Goal: Transaction & Acquisition: Purchase product/service

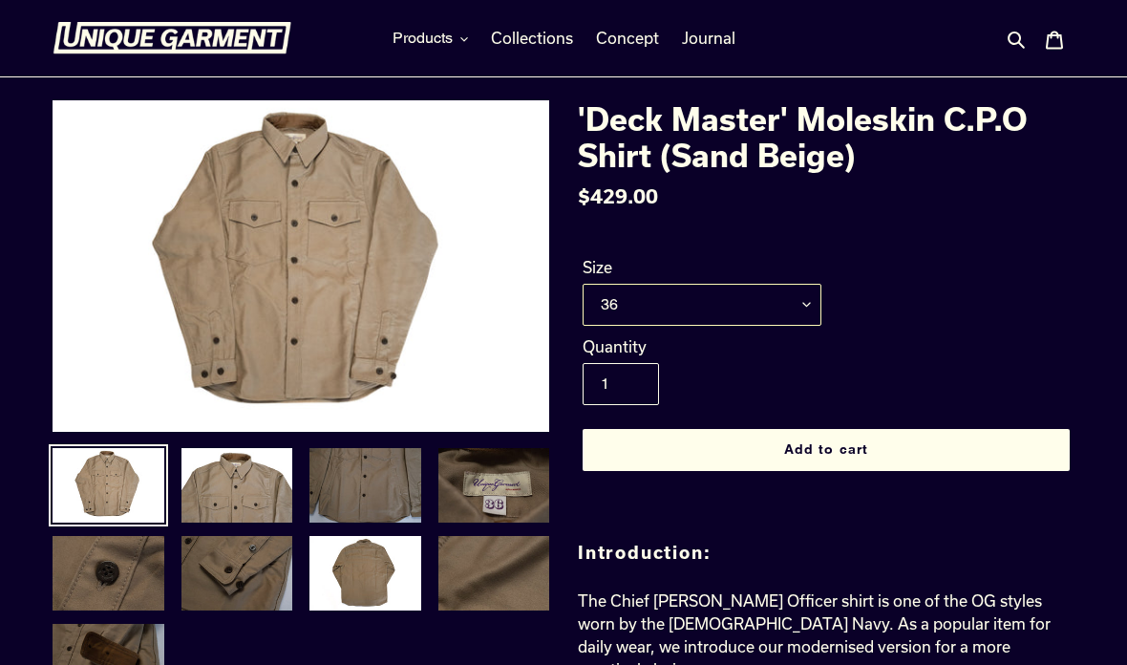
click at [805, 319] on select "36 38 40 42 44" at bounding box center [702, 305] width 239 height 42
select select "44"
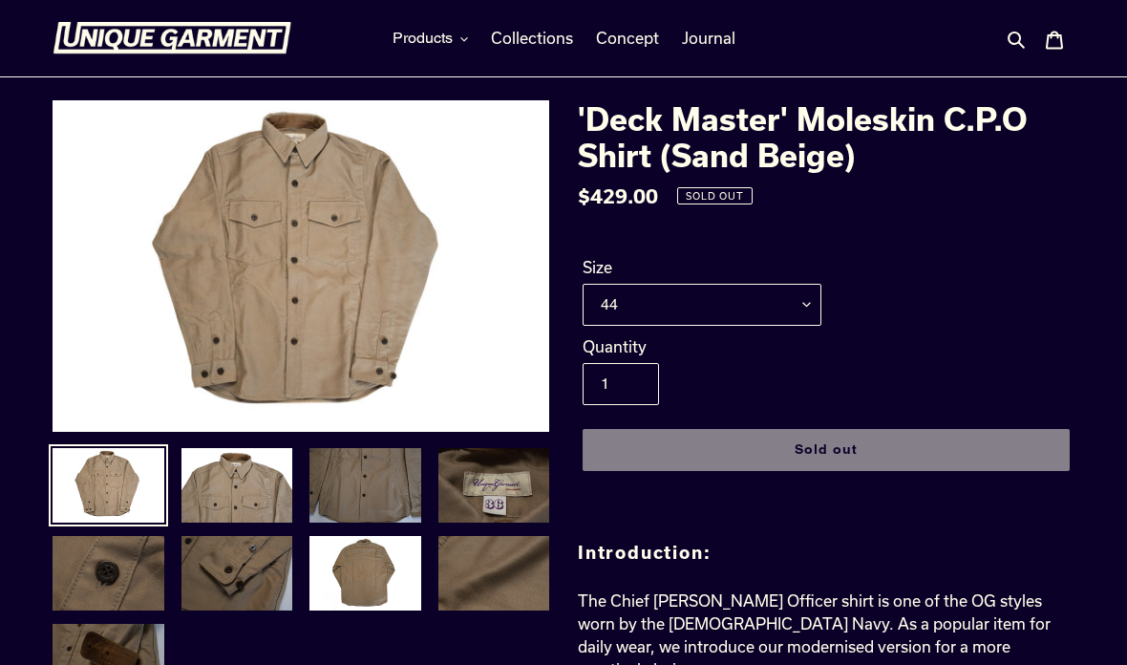
click at [446, 42] on span "Products" at bounding box center [423, 38] width 60 height 19
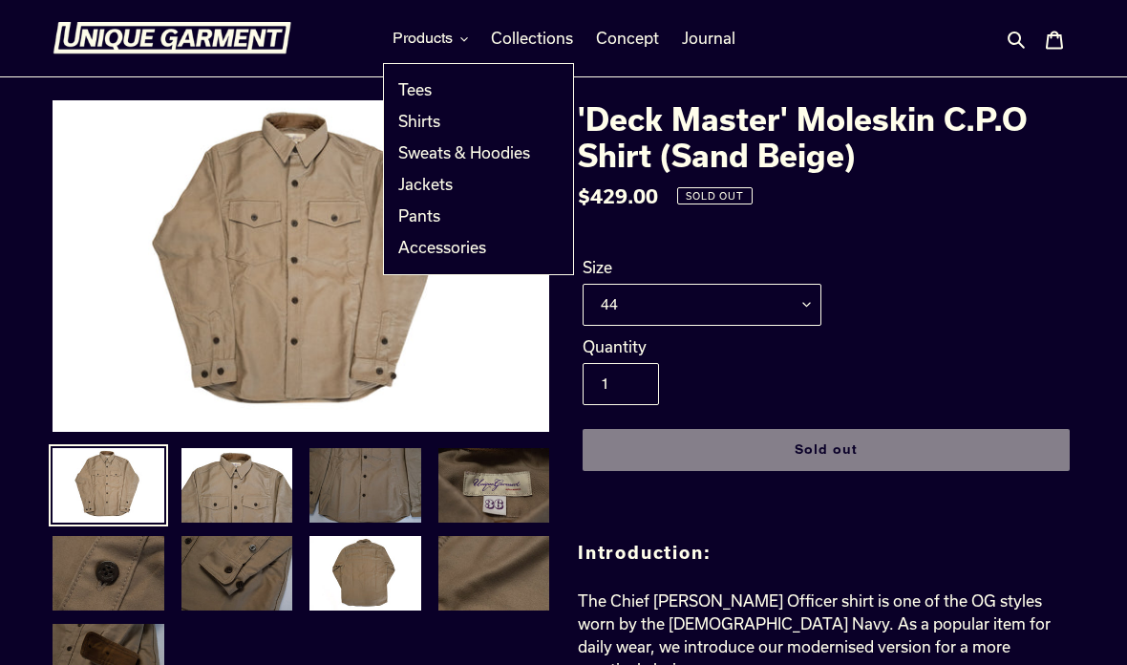
click at [418, 132] on link "Shirts" at bounding box center [464, 122] width 160 height 32
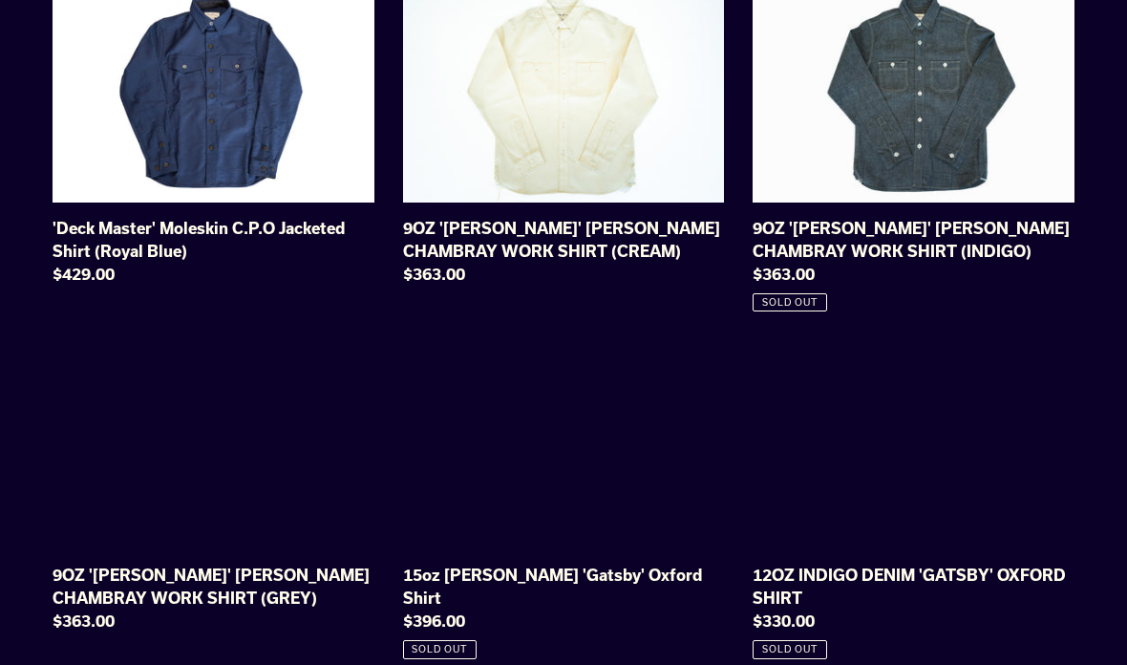
scroll to position [567, 0]
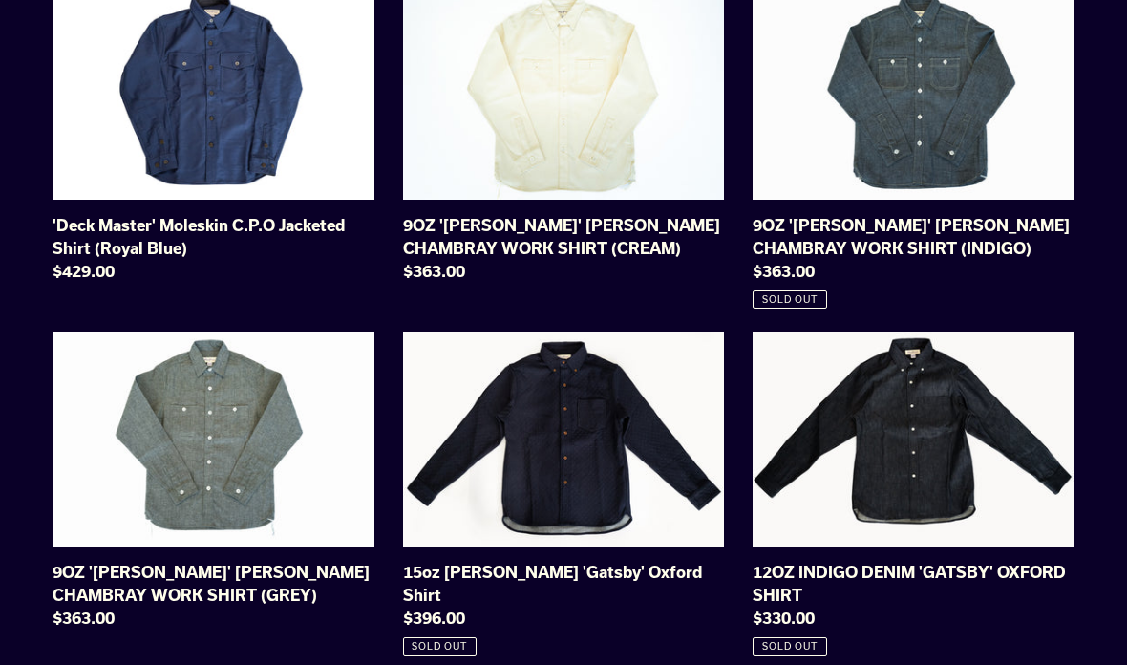
click at [209, 546] on link "9OZ '[PERSON_NAME]' [PERSON_NAME] CHAMBRAY WORK SHIRT (GREY)" at bounding box center [214, 485] width 322 height 306
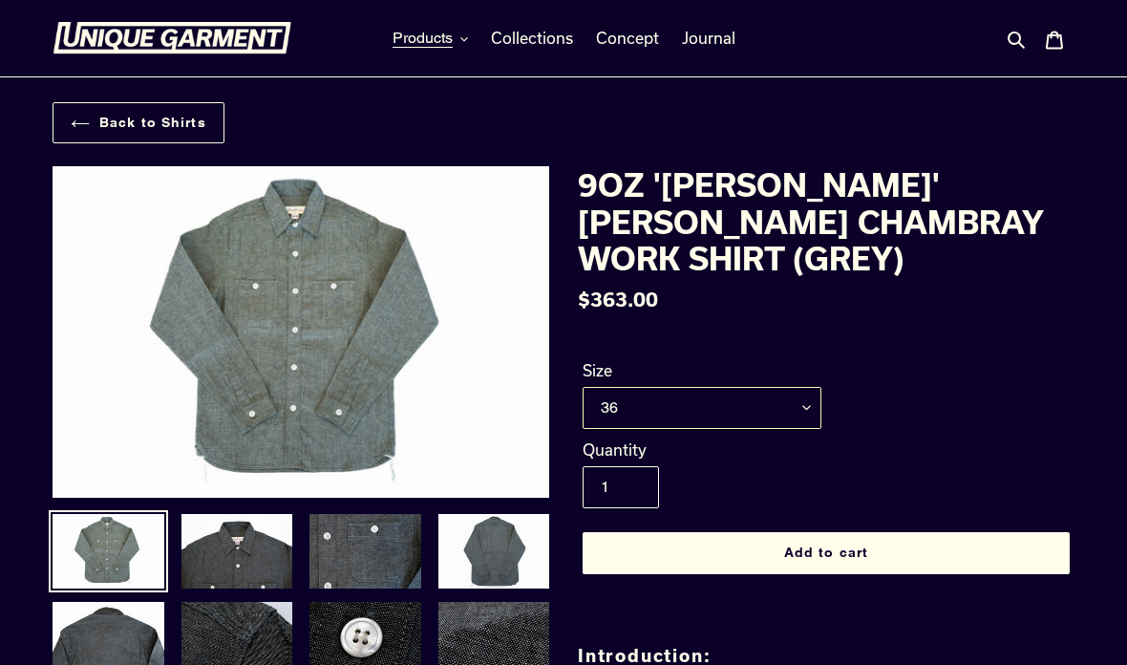
click at [798, 413] on select "36 38 40 42 44" at bounding box center [702, 408] width 239 height 42
select select "44"
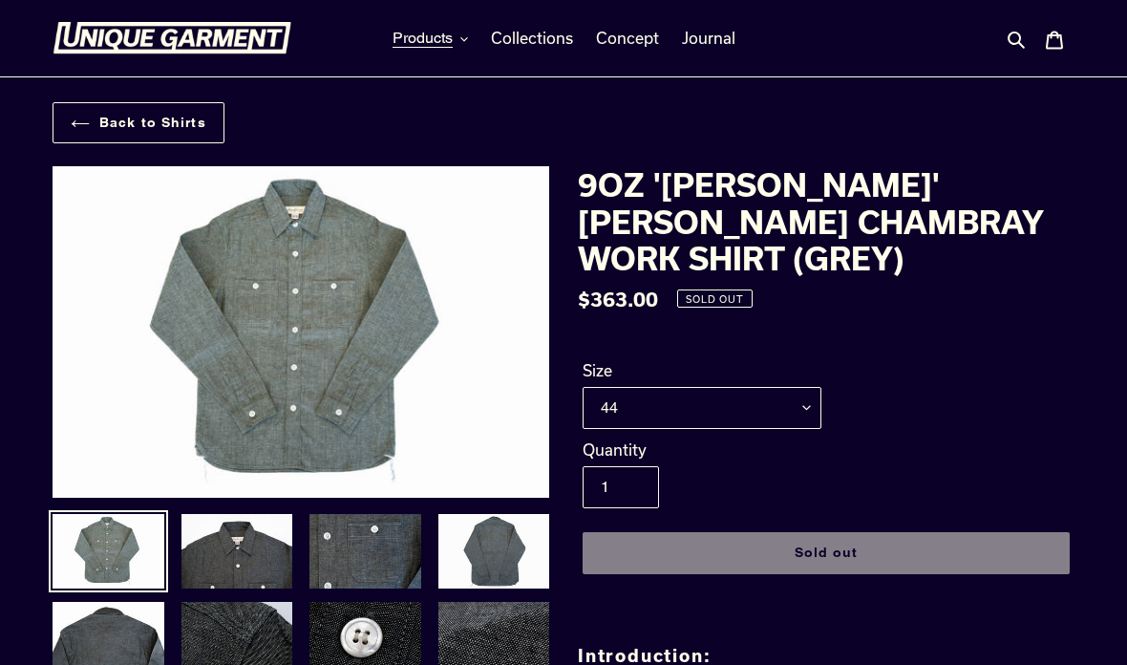
click at [449, 39] on span "Products" at bounding box center [423, 38] width 60 height 19
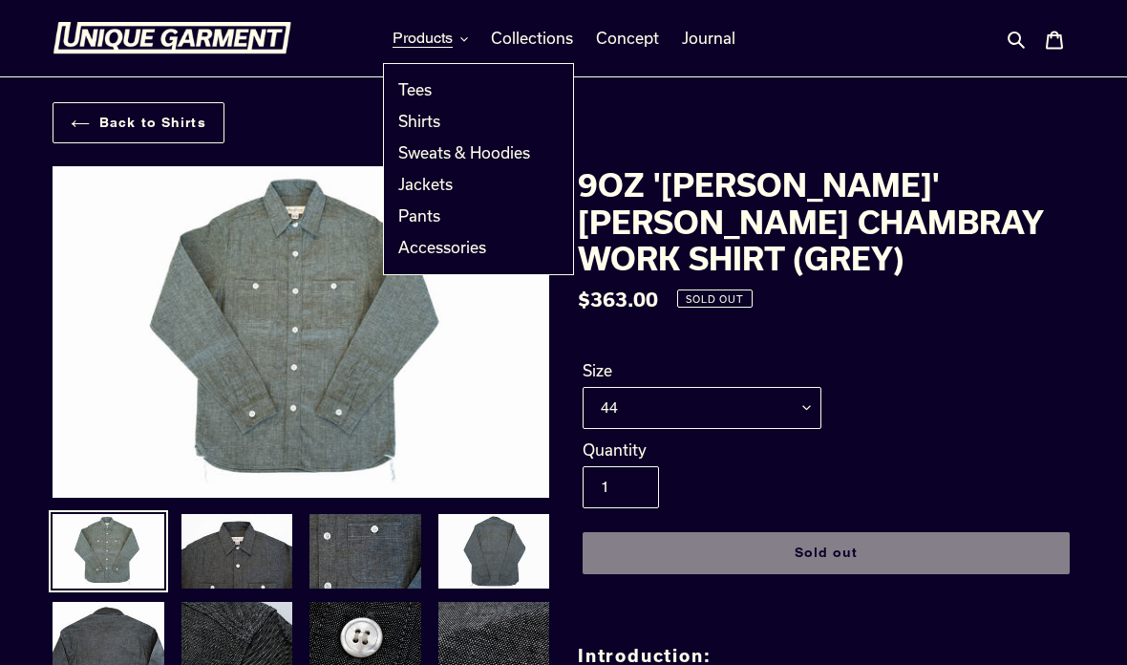
click at [988, 285] on dl "Regular price $363.00 Sale price $363.00 Regular price $363.00 Sale Sold out Un…" at bounding box center [826, 299] width 497 height 29
